Goal: Task Accomplishment & Management: Complete application form

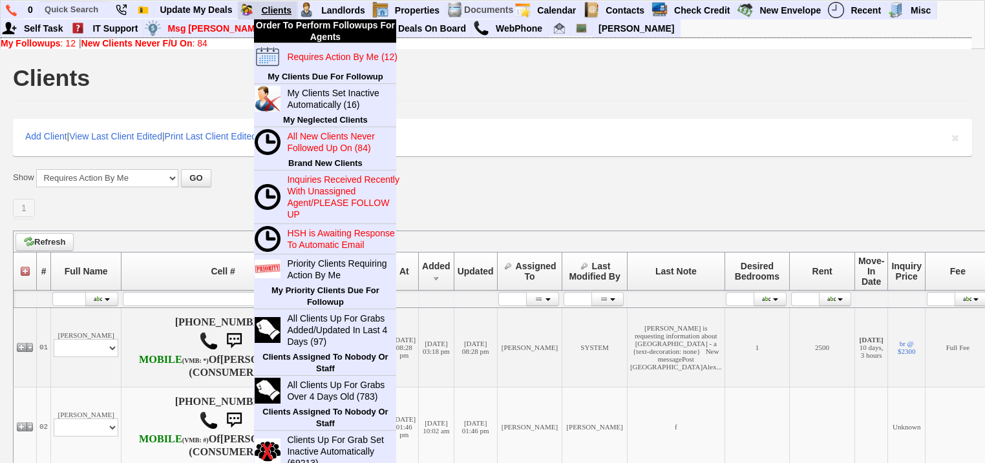
click at [271, 6] on link "Clients" at bounding box center [276, 10] width 41 height 17
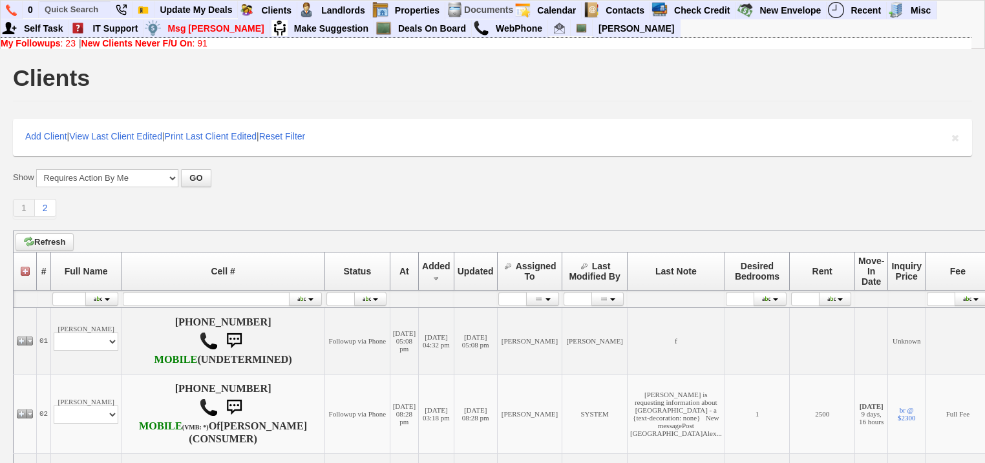
click at [153, 41] on b "New Clients Never F/U On" at bounding box center [136, 43] width 111 height 10
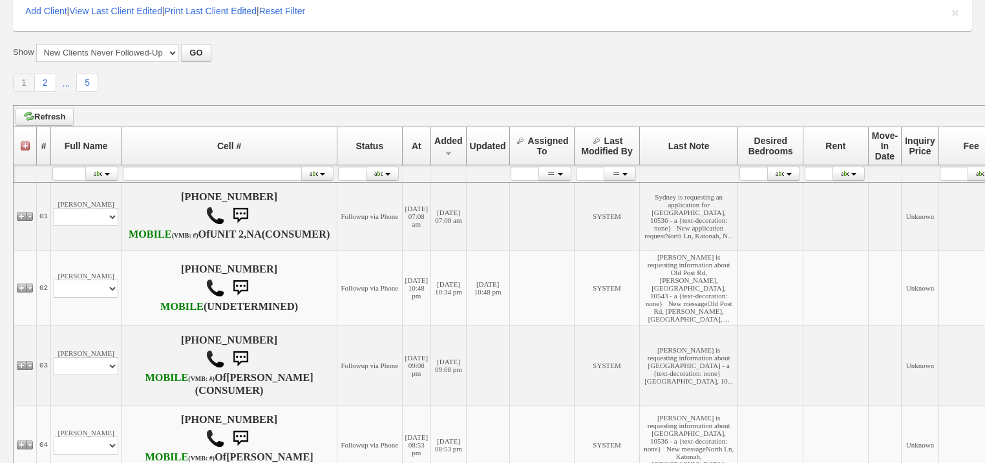
scroll to position [155, 0]
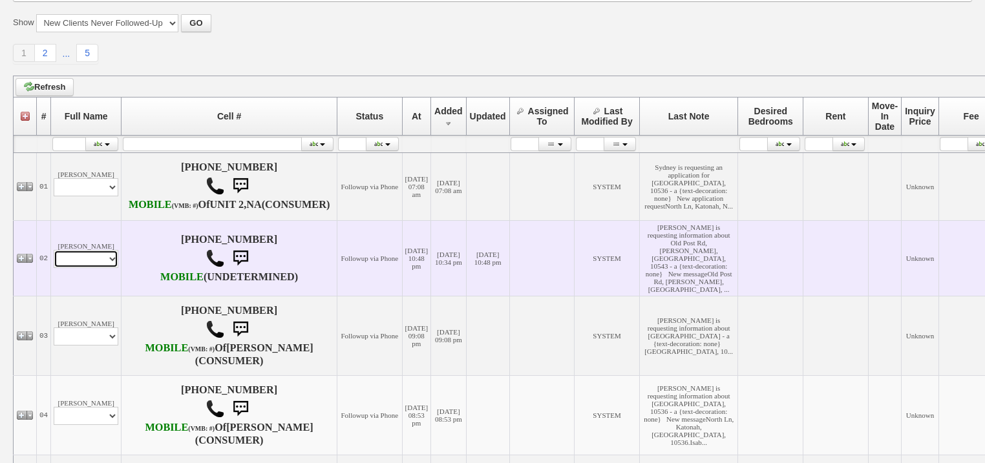
click at [67, 268] on select "Profile Edit Print Email Externally (Will Not Be Tracked In CRM) Closed Deals" at bounding box center [86, 259] width 65 height 18
select select "ChangeURL,/crm/custom/edit_client_form.php?redirect=%2Fcrm%2Fclients.php&id=167…"
click at [54, 268] on select "Profile Edit Print Email Externally (Will Not Be Tracked In CRM) Closed Deals" at bounding box center [86, 259] width 65 height 18
select select
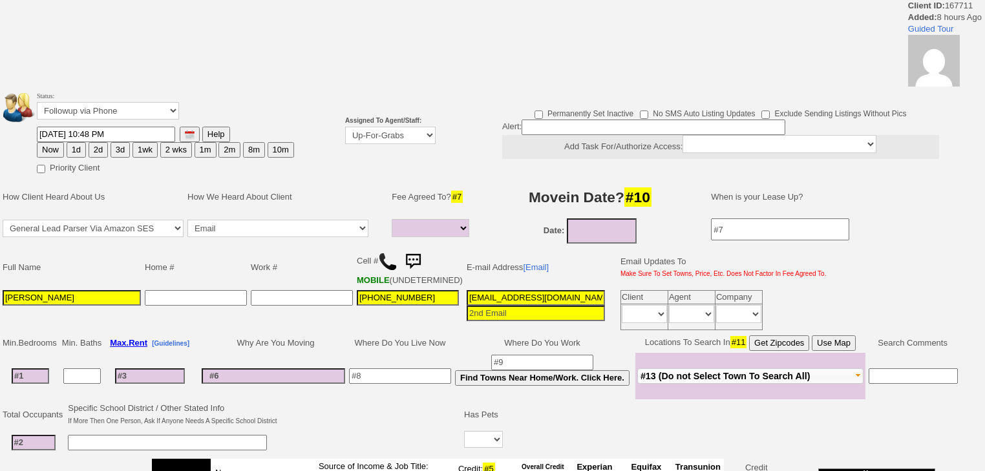
select select
click at [406, 138] on select "Up-For-Grabs ***** STAFF ***** Bob Bruno 914-419-3579 Cristy Liberto 914-486-10…" at bounding box center [390, 135] width 90 height 17
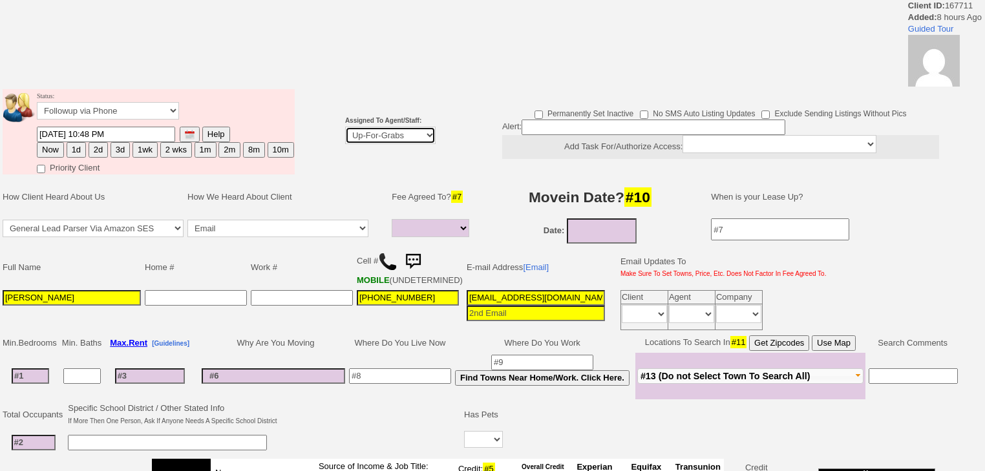
select select "227"
click at [345, 127] on select "Up-For-Grabs ***** STAFF ***** Bob Bruno 914-419-3579 Cristy Liberto 914-486-10…" at bounding box center [390, 135] width 90 height 17
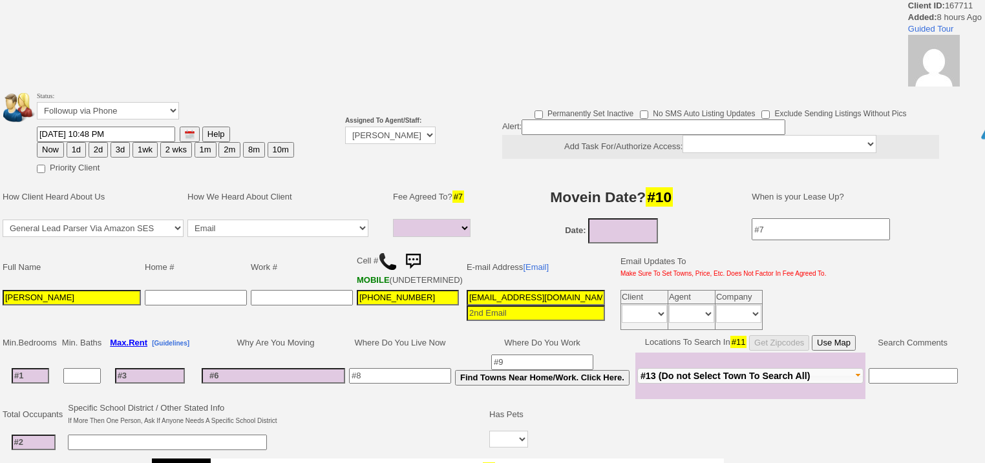
drag, startPoint x: 43, startPoint y: 145, endPoint x: 82, endPoint y: 261, distance: 122.0
click at [43, 149] on tbody "Status: Followup via Phone Followup via Email Followup When Section 8 Property …" at bounding box center [149, 131] width 292 height 85
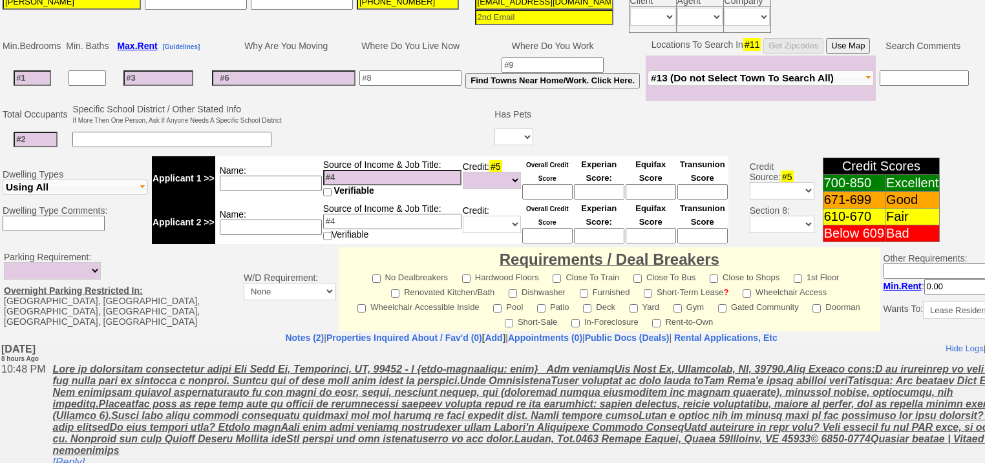
scroll to position [52, 0]
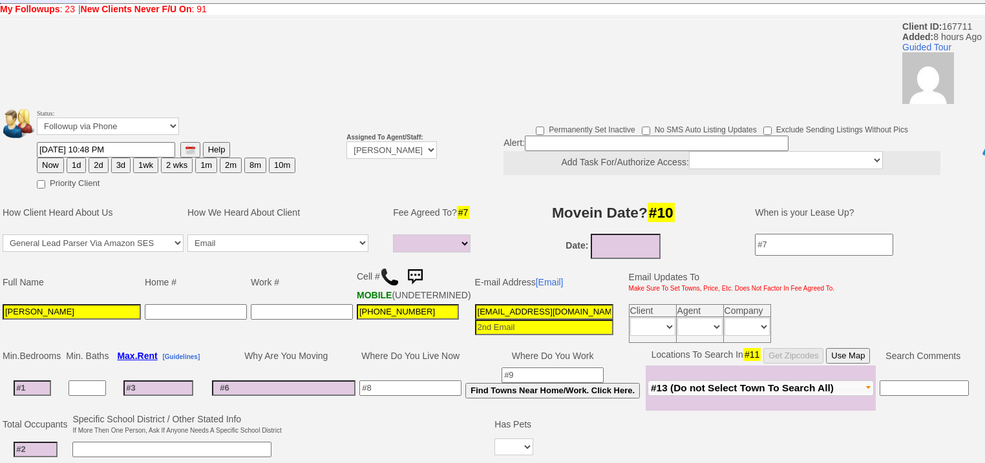
click at [43, 158] on button "Now" at bounding box center [50, 166] width 27 height 16
type input "09/05/2025 07:14 AM"
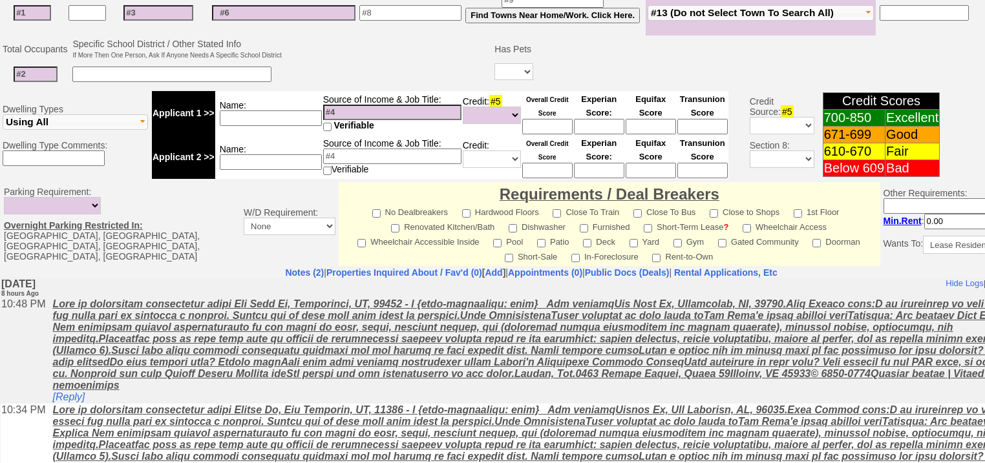
scroll to position [540, 0]
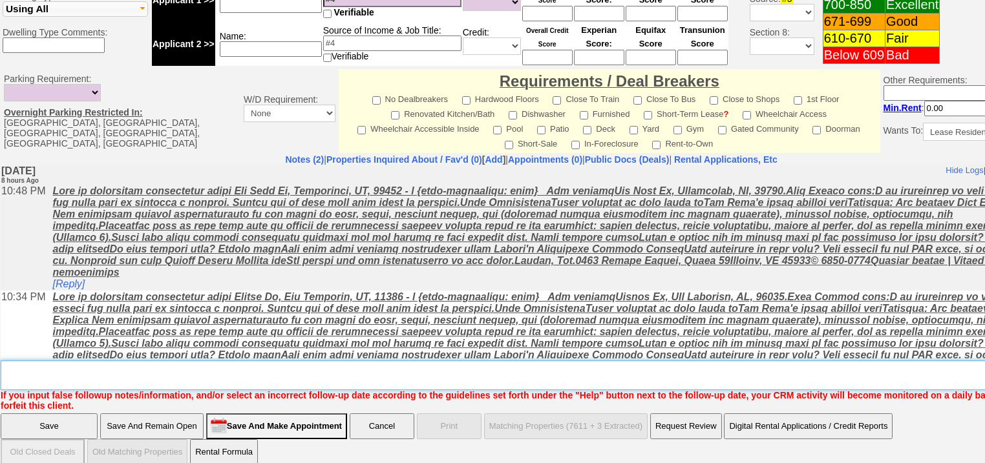
click at [260, 365] on textarea "Insert New Note Here" at bounding box center [536, 376] width 1070 height 30
type textarea "f"
click at [80, 414] on input "Save" at bounding box center [49, 427] width 97 height 26
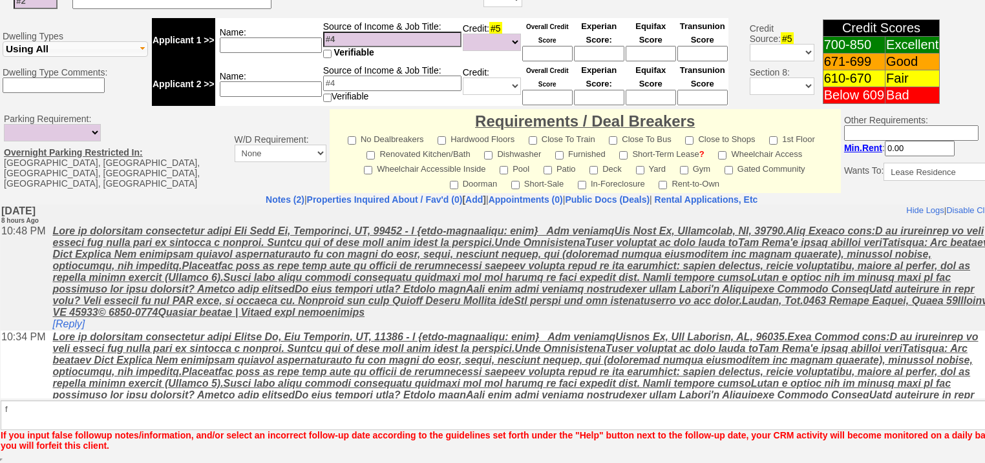
scroll to position [494, 0]
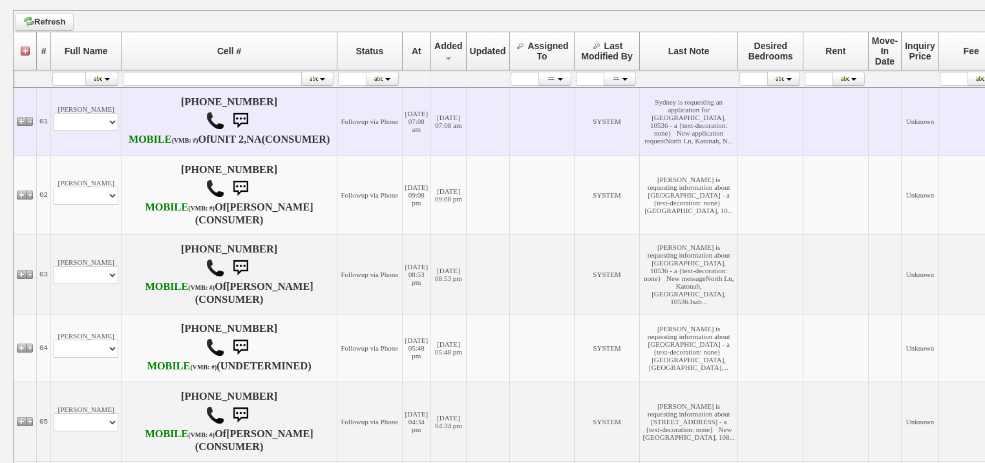
scroll to position [207, 0]
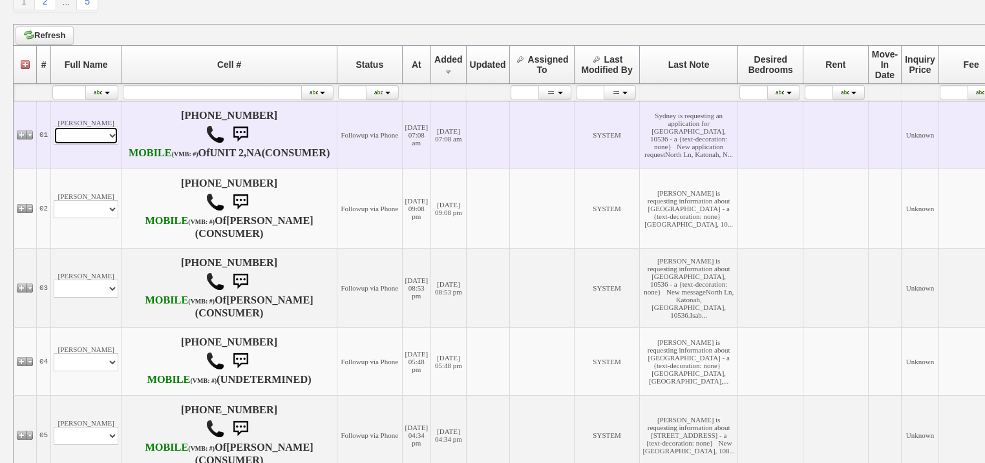
click at [101, 145] on select "Profile Edit Print Email Externally (Will Not Be Tracked In CRM) Closed Deals" at bounding box center [86, 136] width 65 height 18
select select "ChangeURL,/crm/custom/edit_client_form.php?redirect=%2Fcrm%2Fclients.php&id=167…"
click at [54, 141] on select "Profile Edit Print Email Externally (Will Not Be Tracked In CRM) Closed Deals" at bounding box center [86, 136] width 65 height 18
select select
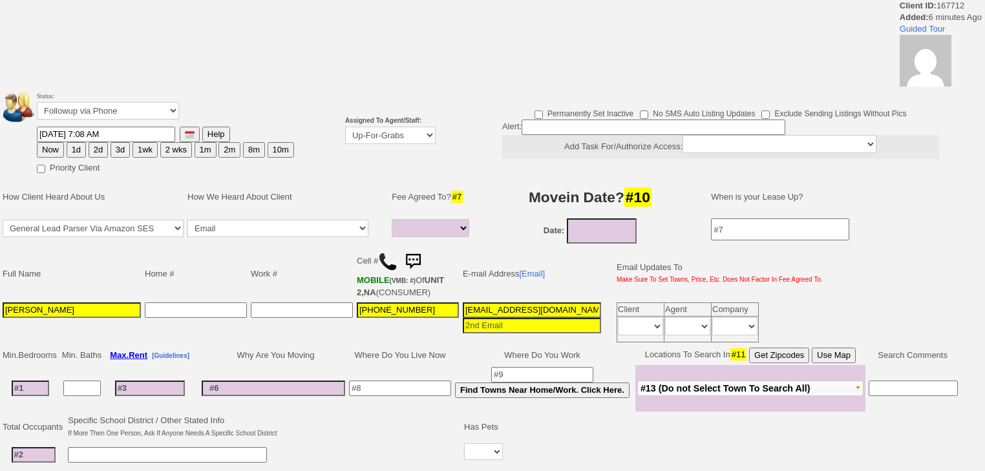
select select
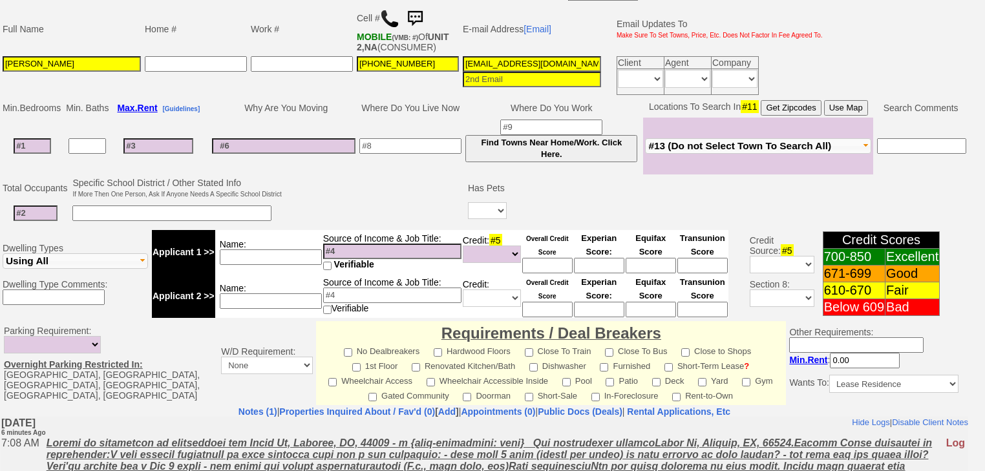
scroll to position [360, 0]
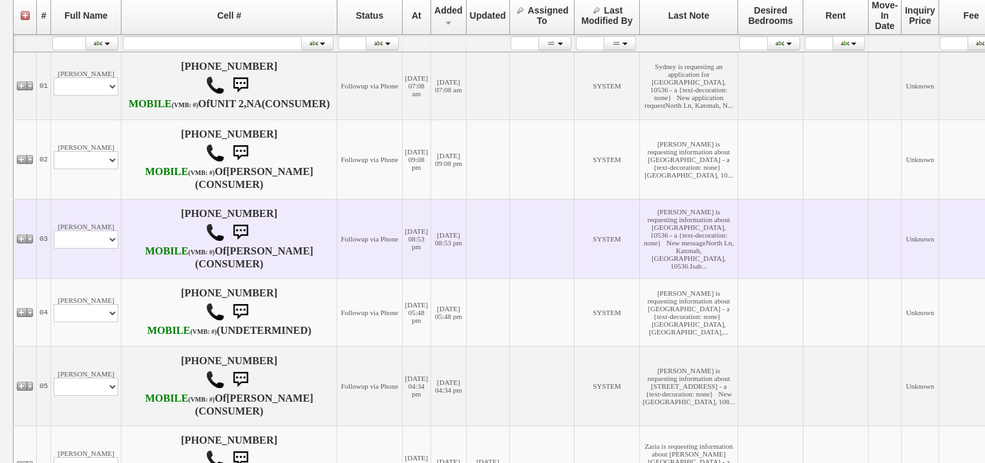
scroll to position [306, 0]
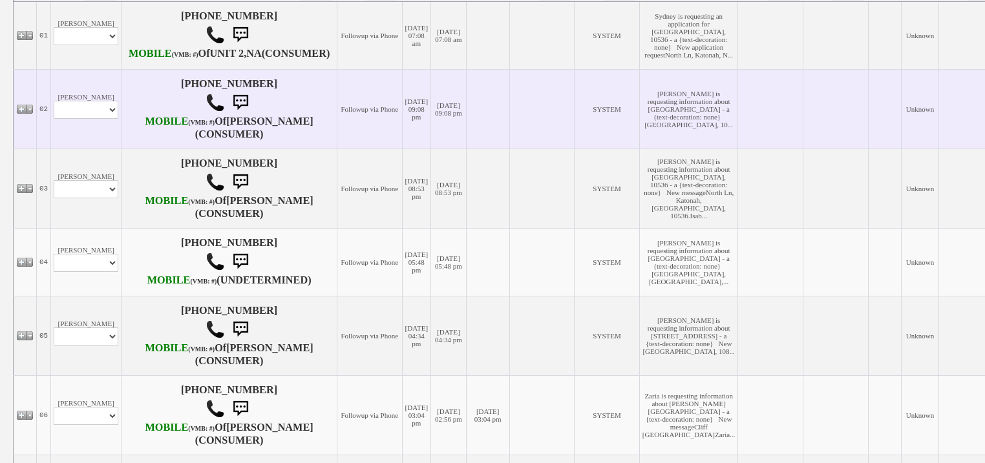
click at [74, 149] on td "[PERSON_NAME] Profile Edit Print Email Externally (Will Not Be Tracked In CRM) …" at bounding box center [86, 109] width 70 height 80
click at [76, 119] on select "Profile Edit Print Email Externally (Will Not Be Tracked In CRM) Closed Deals" at bounding box center [86, 110] width 65 height 18
select select "ChangeURL,/crm/custom/edit_client_form.php?redirect=%2Fcrm%2Fclients.php&id=167…"
click at [54, 119] on select "Profile Edit Print Email Externally (Will Not Be Tracked In CRM) Closed Deals" at bounding box center [86, 110] width 65 height 18
select select
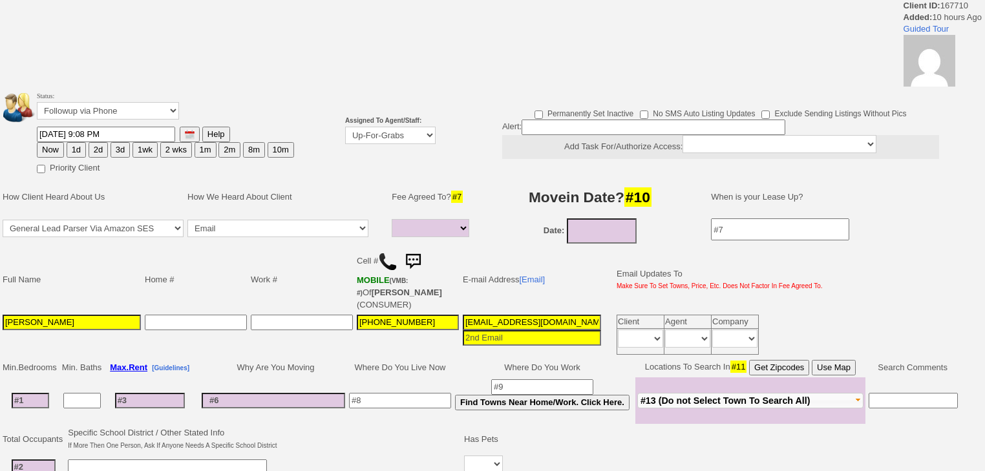
select select
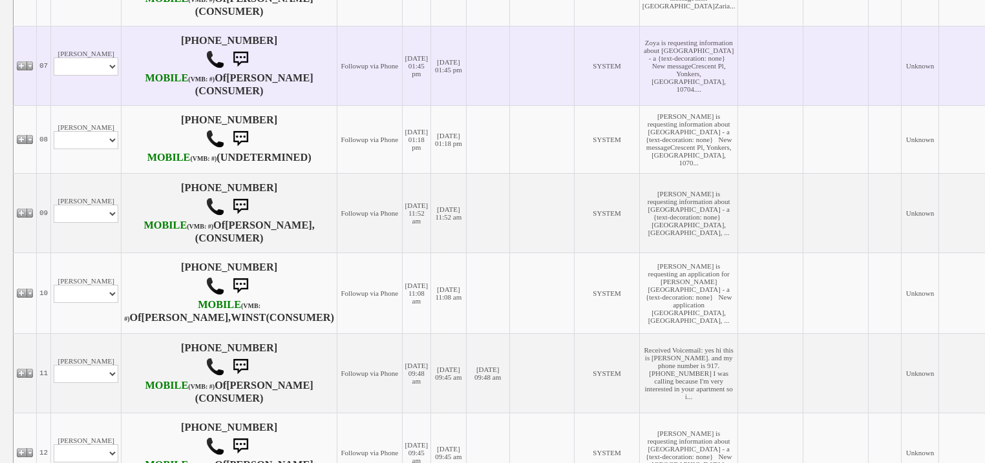
scroll to position [875, 0]
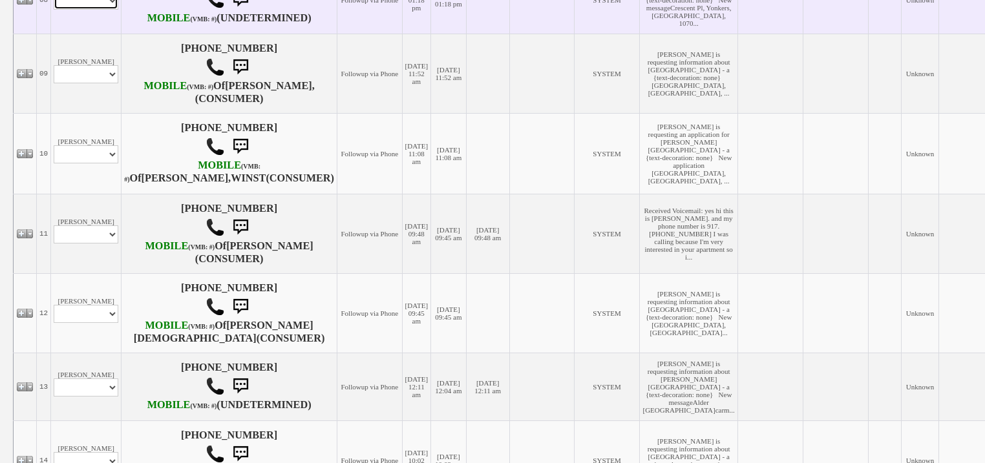
click at [101, 10] on select "Profile Edit Print Email Externally (Will Not Be Tracked In CRM) Closed Deals" at bounding box center [86, 1] width 65 height 18
select select "ChangeURL,/crm/custom/edit_client_form.php?redirect=%2Fcrm%2Fclients.php&id=167…"
click at [54, 10] on select "Profile Edit Print Email Externally (Will Not Be Tracked In CRM) Closed Deals" at bounding box center [86, 1] width 65 height 18
select select
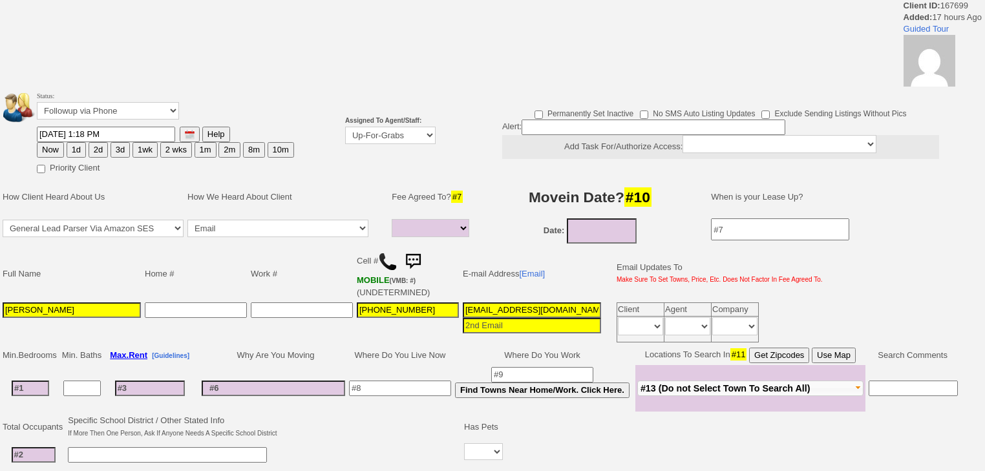
select select
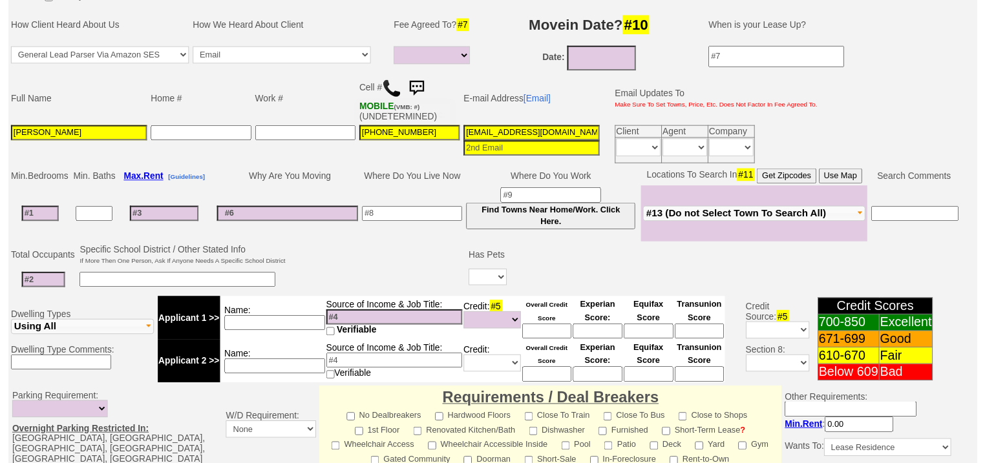
scroll to position [136, 0]
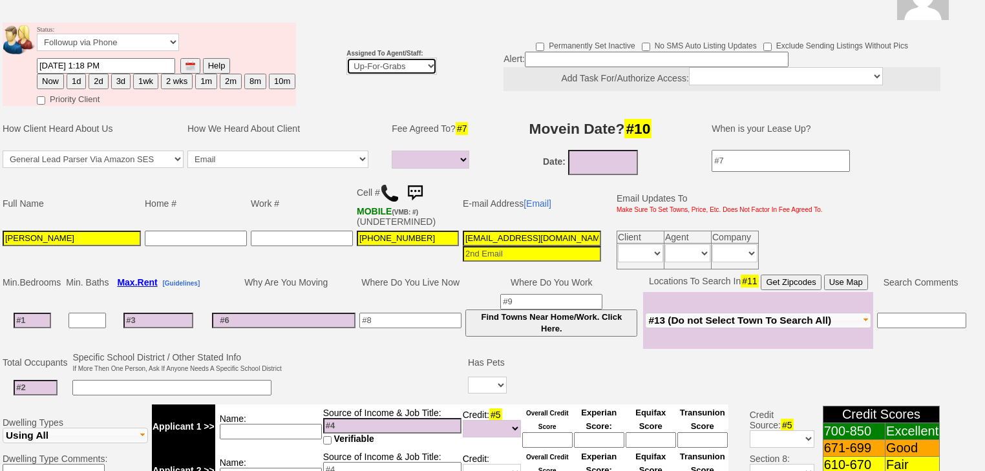
drag, startPoint x: 367, startPoint y: 42, endPoint x: 368, endPoint y: 56, distance: 13.6
click at [367, 58] on select "Up-For-Grabs ***** STAFF ***** Bob Bruno 914-419-3579 Cristy Liberto 914-486-10…" at bounding box center [391, 66] width 90 height 17
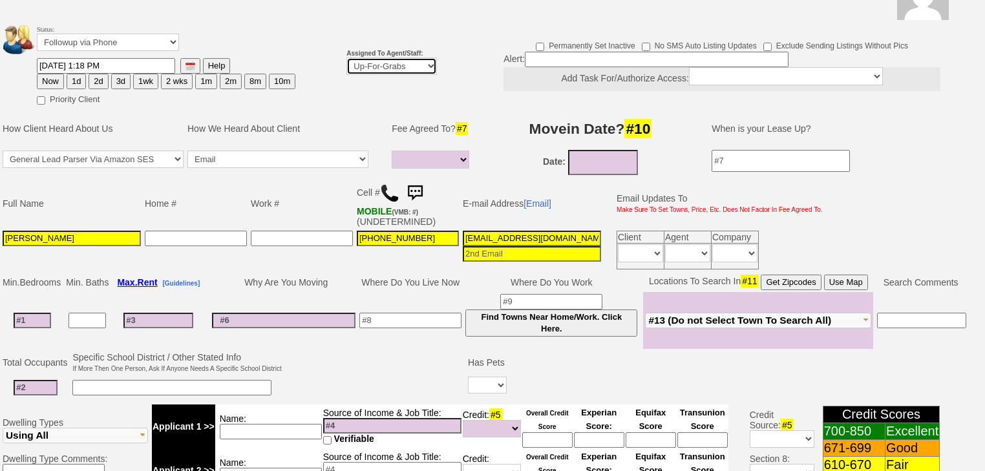
select select "227"
click at [346, 58] on select "Up-For-Grabs ***** STAFF ***** Bob Bruno 914-419-3579 Cristy Liberto 914-486-10…" at bounding box center [391, 66] width 90 height 17
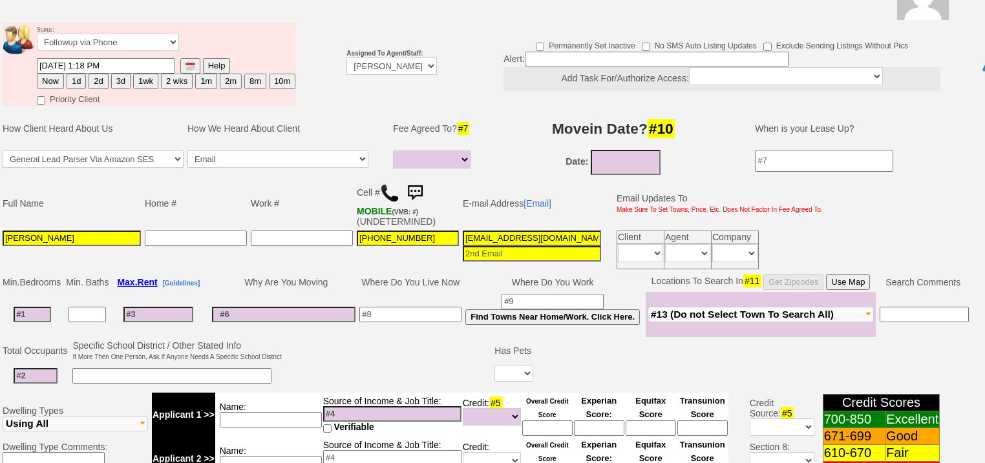
click at [54, 74] on button "Now" at bounding box center [50, 82] width 27 height 16
type input "09/05/2025 07:15 AM"
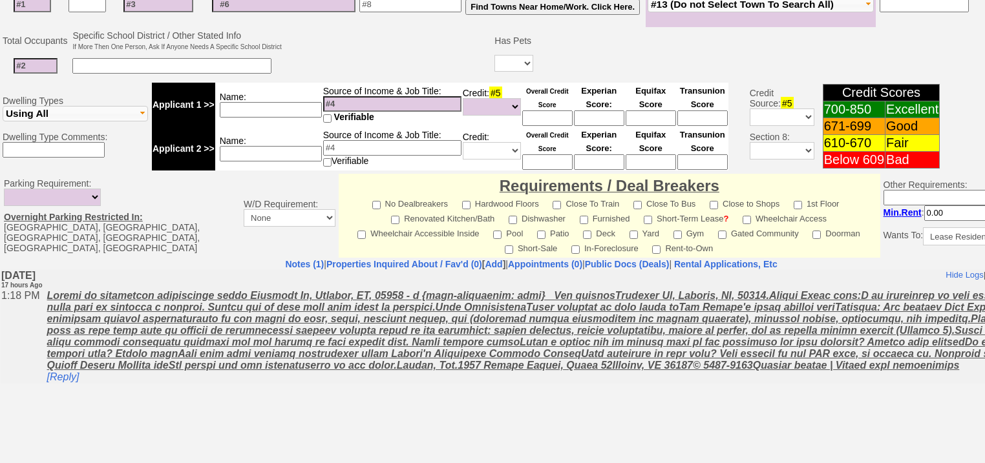
scroll to position [540, 0]
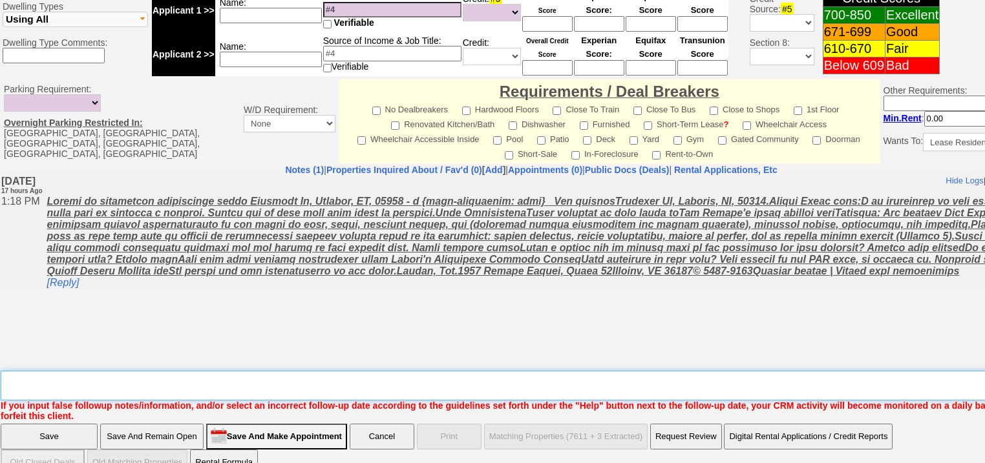
click at [94, 371] on textarea "Insert New Note Here" at bounding box center [536, 386] width 1070 height 30
type textarea "f"
click at [47, 424] on input "Save" at bounding box center [49, 437] width 97 height 26
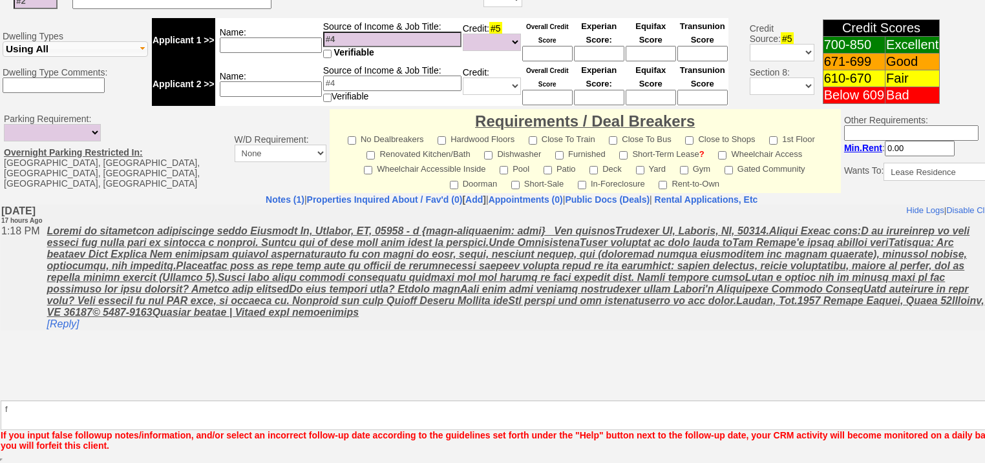
scroll to position [494, 0]
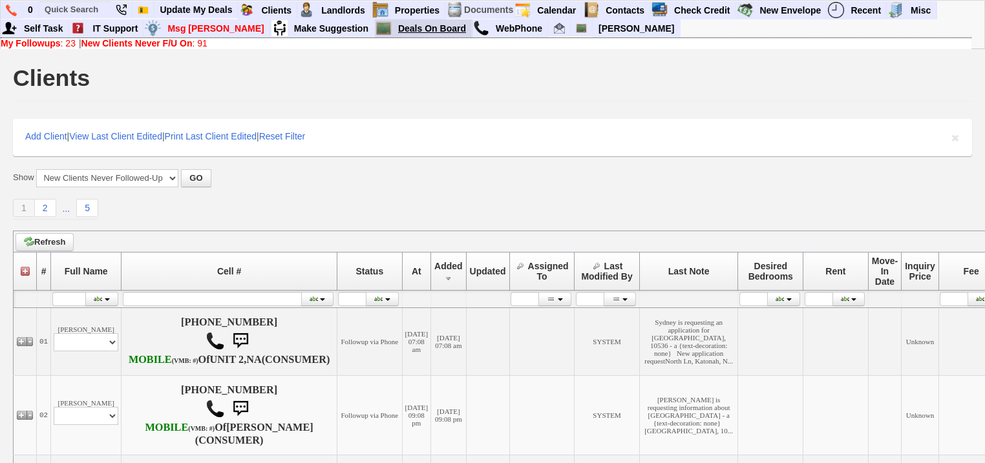
click at [410, 28] on link "Deals On Board" at bounding box center [432, 28] width 79 height 17
